Goal: Check status

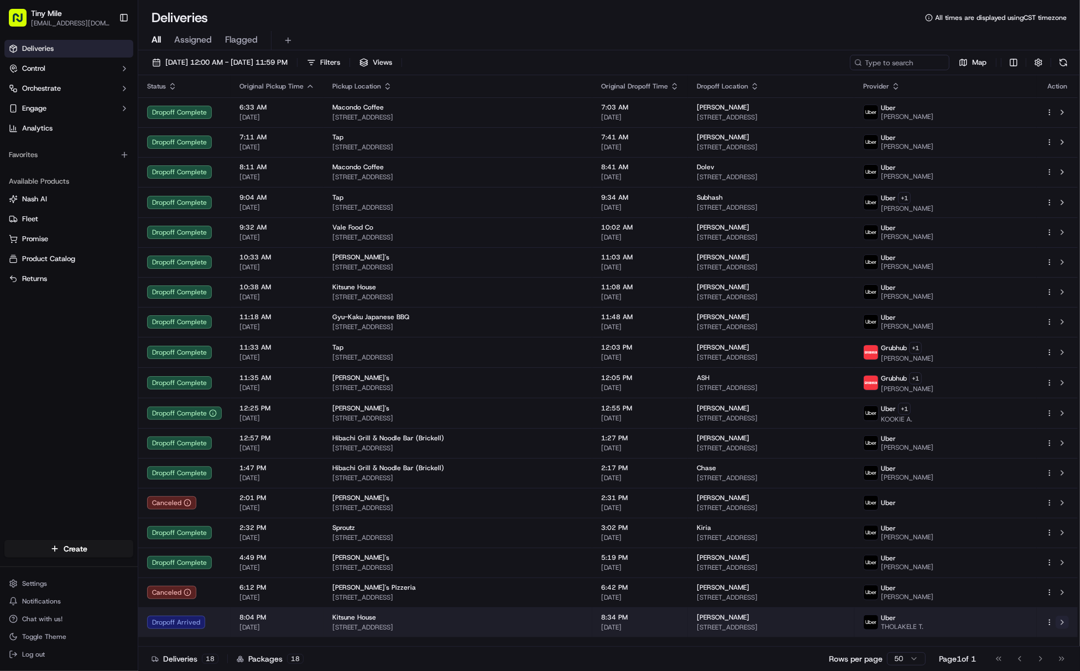
click at [1066, 624] on button at bounding box center [1061, 621] width 13 height 13
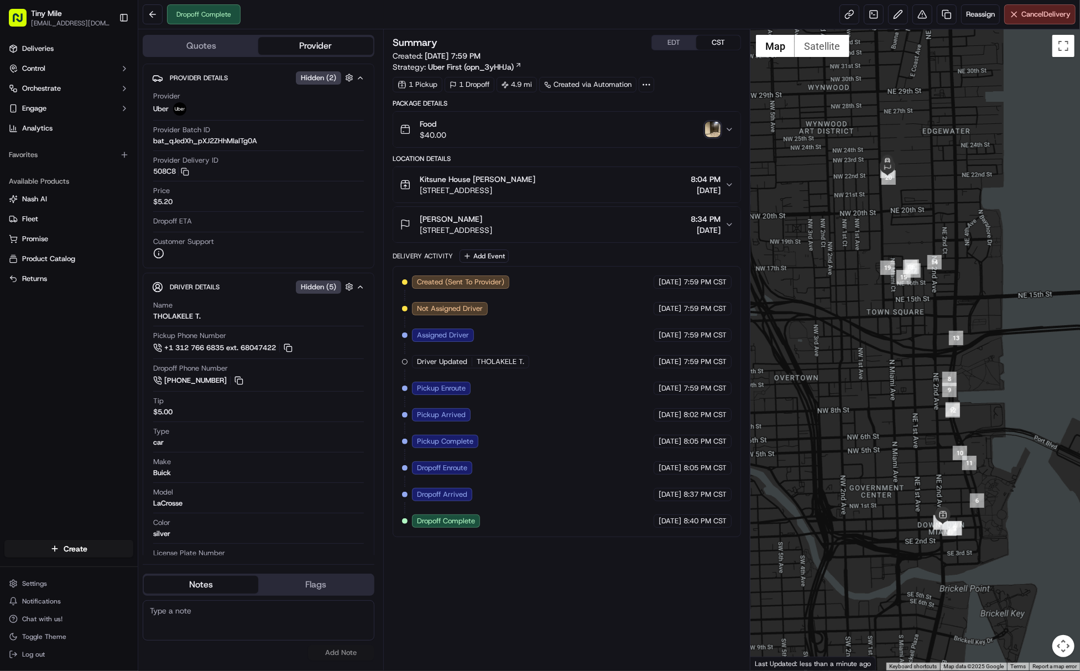
click at [711, 137] on img "button" at bounding box center [712, 129] width 15 height 15
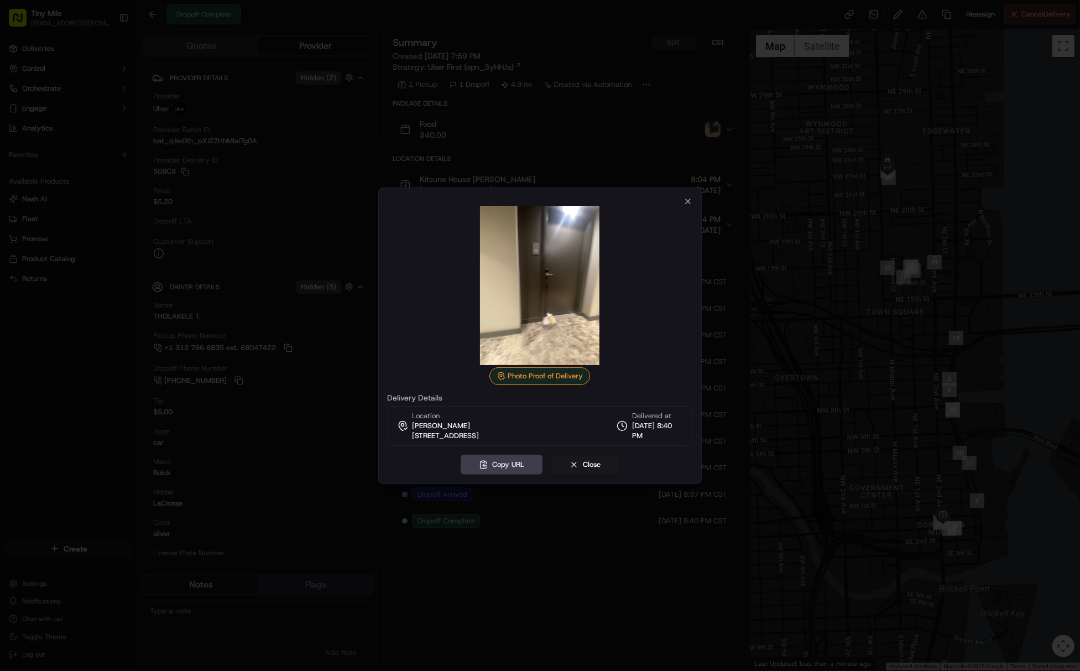
click at [551, 271] on img at bounding box center [539, 285] width 159 height 159
